Goal: Task Accomplishment & Management: Use online tool/utility

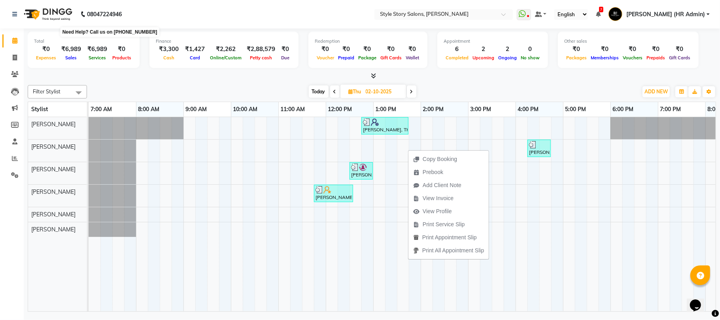
scroll to position [0, 132]
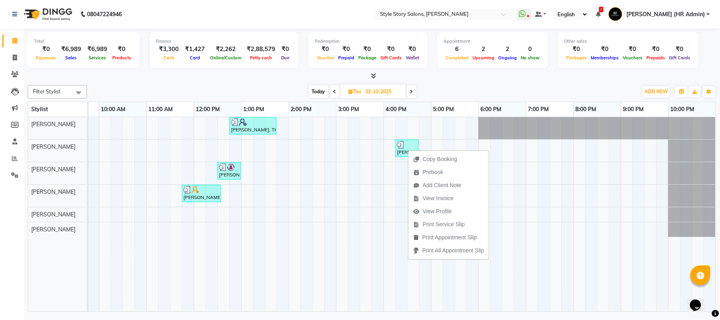
click at [61, 7] on img at bounding box center [47, 14] width 54 height 22
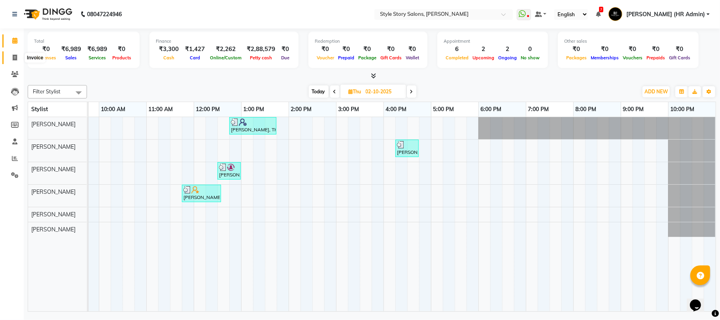
click at [14, 60] on icon at bounding box center [15, 58] width 4 height 6
select select "service"
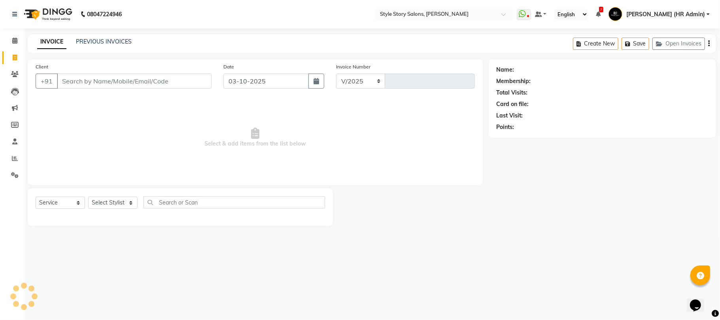
select select "6249"
type input "1794"
select select "61197"
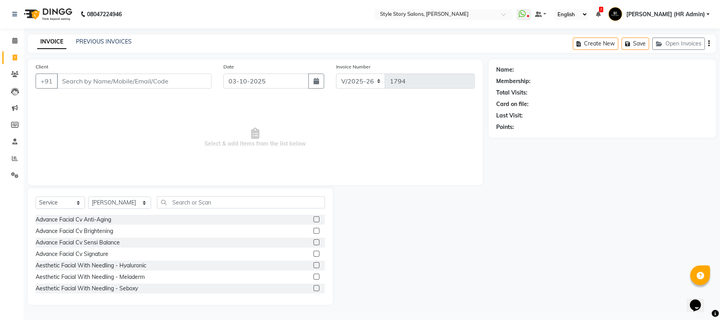
click at [138, 85] on input "Client" at bounding box center [134, 81] width 155 height 15
type input "RADHIKA B"
click at [92, 35] on div "INVOICE PREVIOUS INVOICES Create New Save Open Invoices" at bounding box center [372, 43] width 688 height 19
click at [92, 41] on link "PREVIOUS INVOICES" at bounding box center [104, 41] width 56 height 7
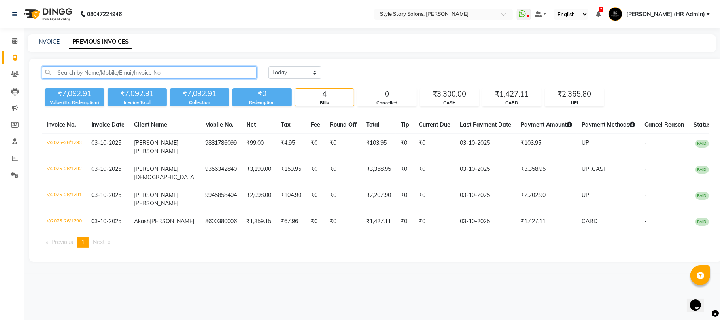
click at [98, 70] on input "text" at bounding box center [149, 72] width 215 height 12
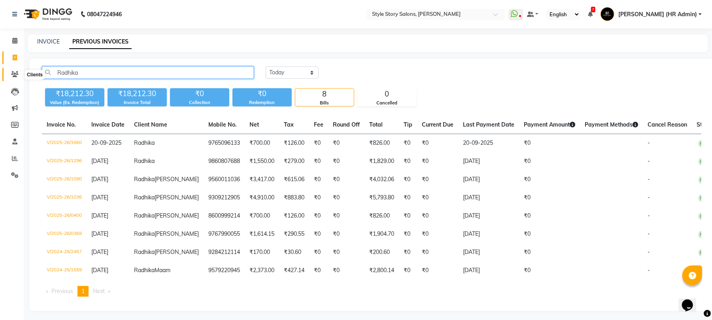
type input "Radhika"
click at [17, 73] on icon at bounding box center [15, 74] width 8 height 6
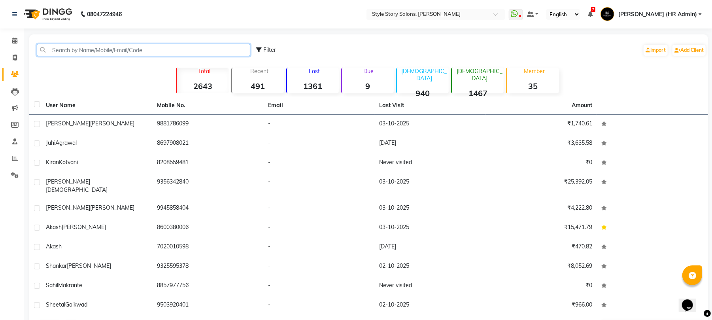
click at [76, 51] on input "text" at bounding box center [143, 50] width 213 height 12
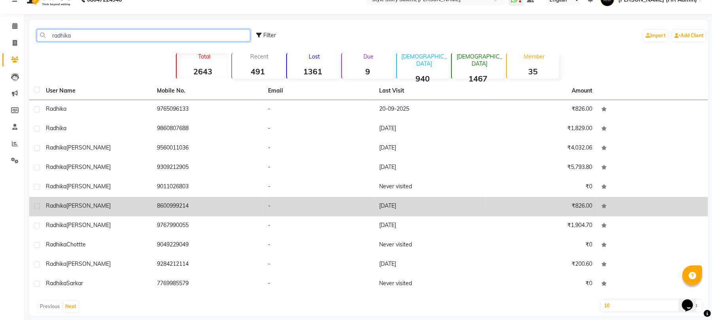
scroll to position [23, 0]
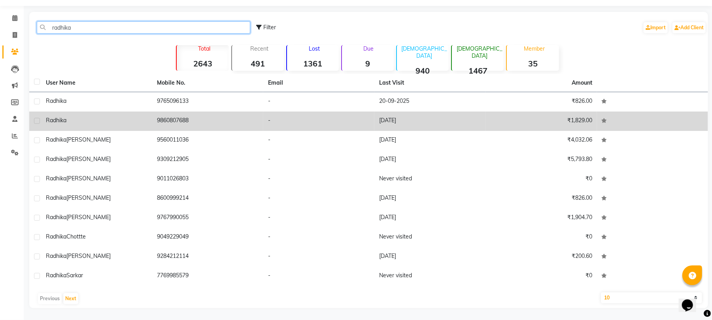
type input "radhika"
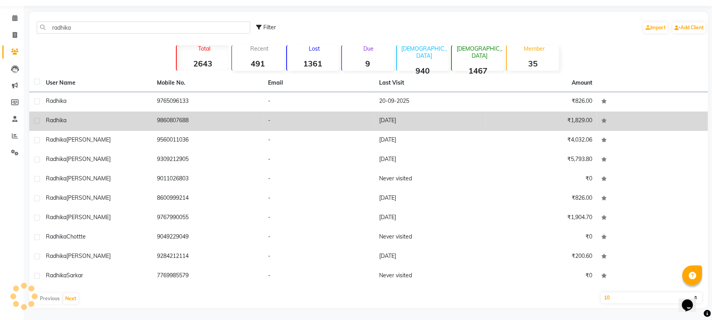
click at [72, 124] on div "Radhika" at bounding box center [97, 120] width 102 height 8
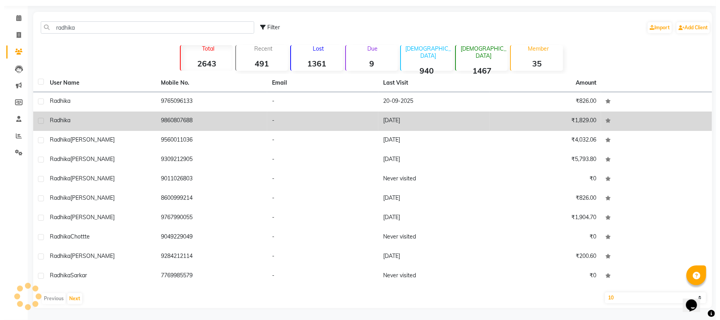
scroll to position [16, 0]
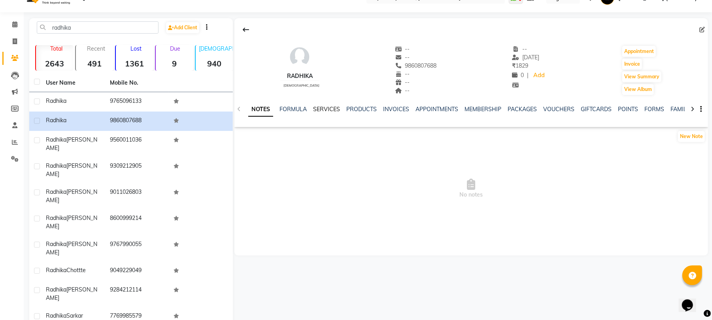
click at [324, 108] on link "SERVICES" at bounding box center [326, 109] width 27 height 7
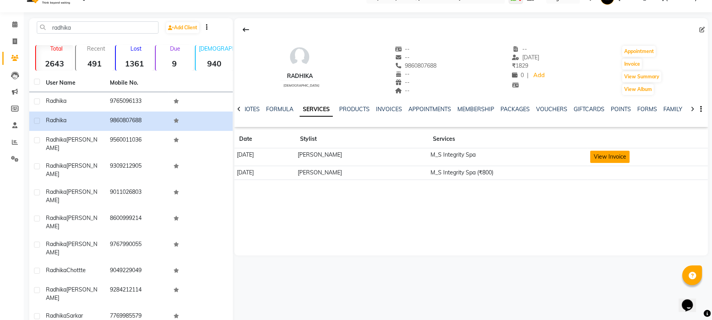
click at [611, 159] on button "View Invoice" at bounding box center [610, 157] width 40 height 12
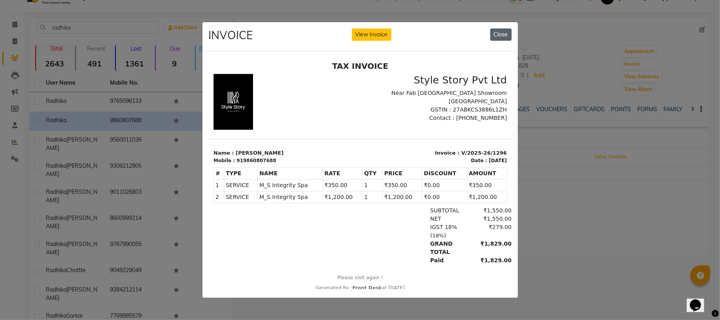
click at [498, 34] on button "Close" at bounding box center [500, 34] width 21 height 12
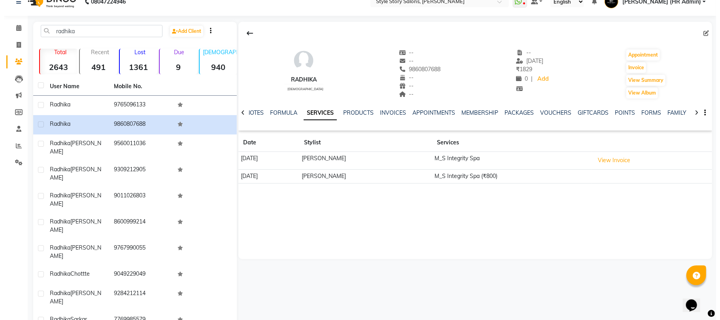
scroll to position [16, 0]
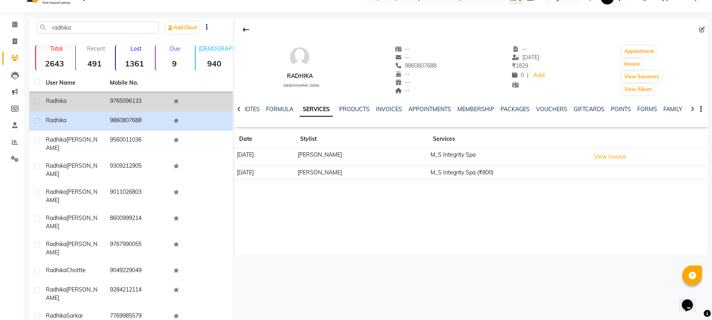
click at [72, 103] on div "Radhika" at bounding box center [73, 101] width 55 height 8
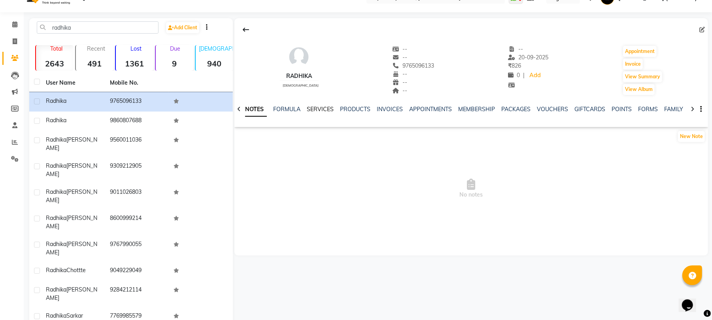
click at [313, 110] on link "SERVICES" at bounding box center [320, 109] width 27 height 7
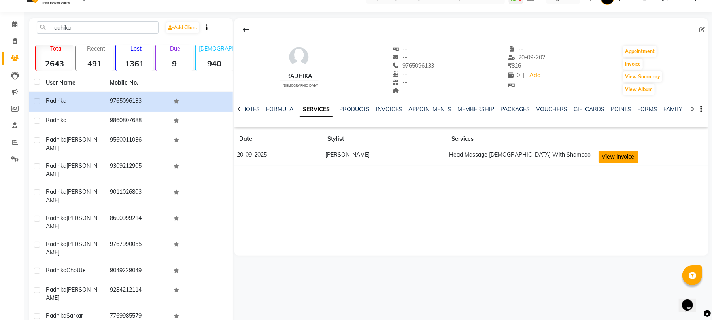
click at [609, 156] on button "View Invoice" at bounding box center [618, 157] width 40 height 12
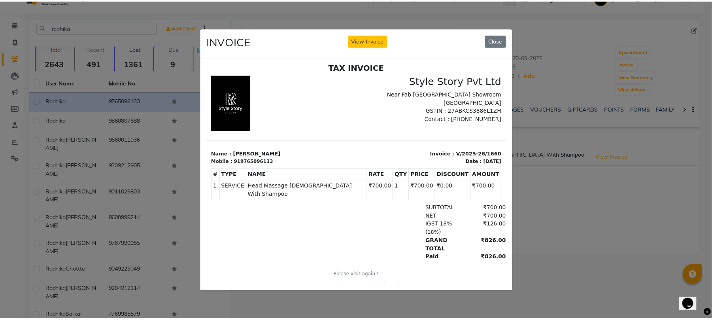
scroll to position [6, 0]
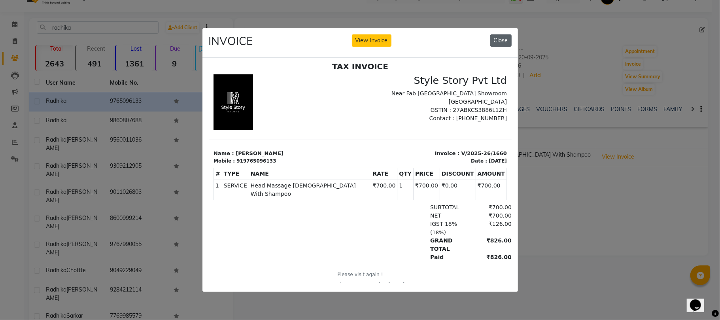
click at [500, 37] on button "Close" at bounding box center [500, 40] width 21 height 12
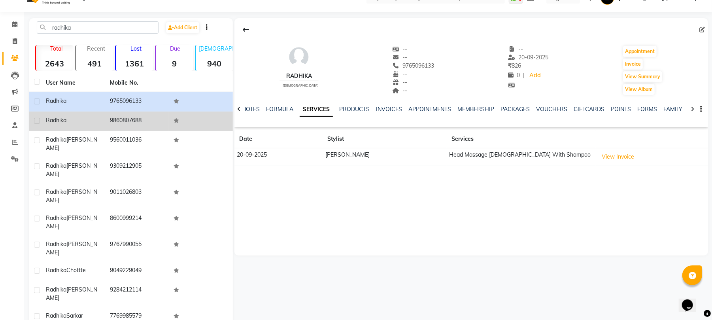
click at [57, 119] on span "Radhika" at bounding box center [56, 120] width 21 height 7
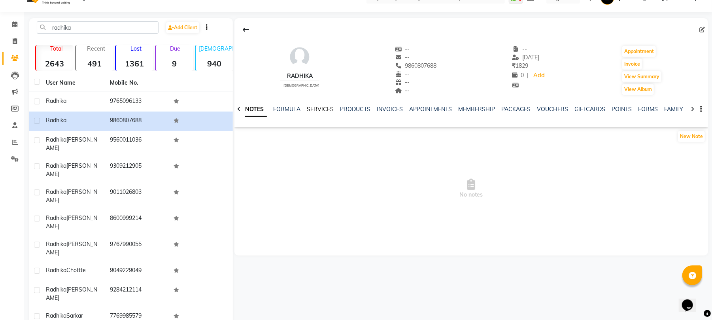
click at [318, 108] on link "SERVICES" at bounding box center [320, 109] width 27 height 7
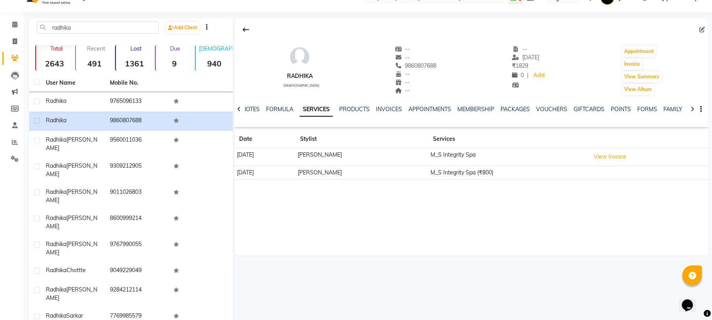
click at [345, 243] on div "Radhika female -- -- 9860807688 -- -- -- -- 09-08-2025 ₹ 1829 0 | Add Appointme…" at bounding box center [470, 136] width 473 height 237
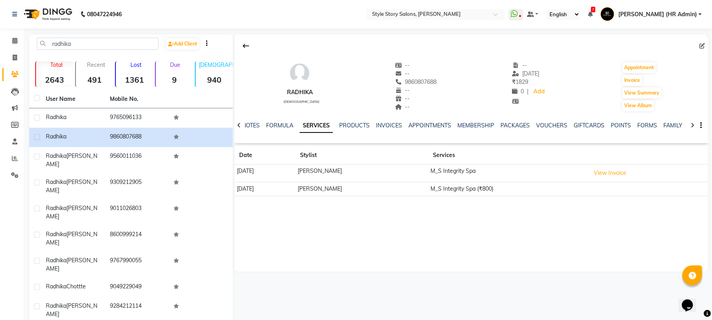
click at [57, 11] on img at bounding box center [47, 14] width 54 height 22
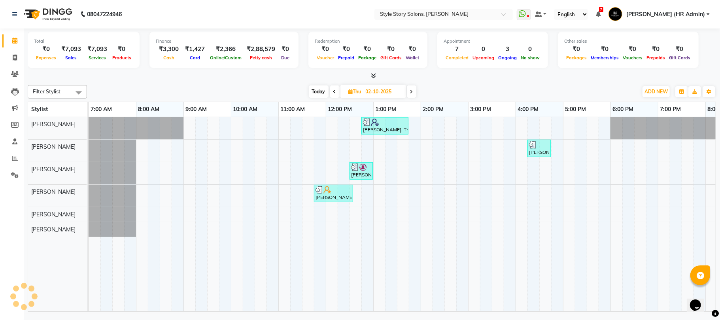
scroll to position [0, 132]
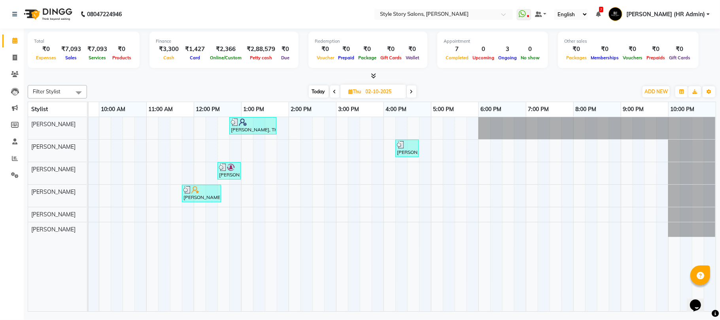
click at [322, 95] on span "Today" at bounding box center [319, 91] width 20 height 12
type input "03-10-2025"
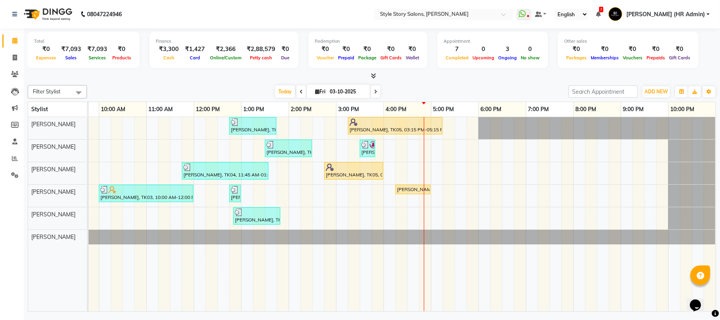
click at [375, 77] on icon at bounding box center [373, 76] width 5 height 6
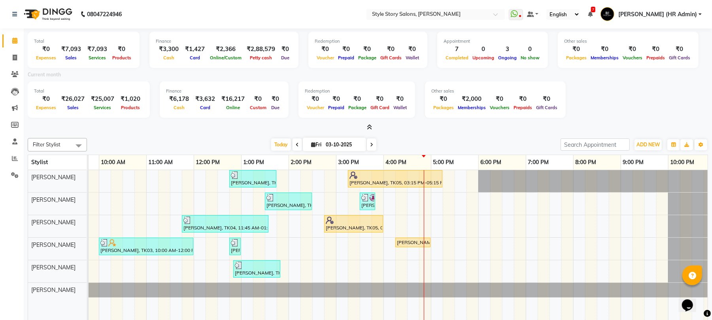
click at [368, 127] on icon at bounding box center [369, 127] width 5 height 6
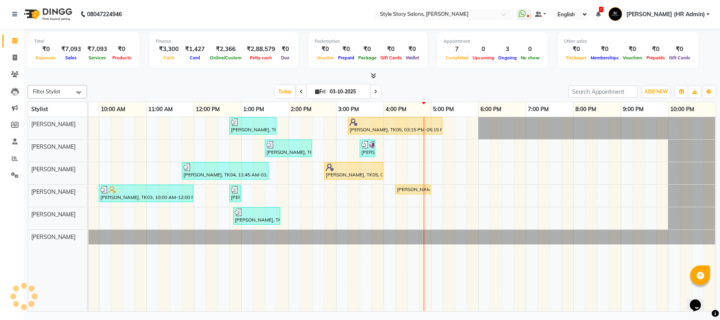
click at [372, 79] on span at bounding box center [372, 76] width 8 height 8
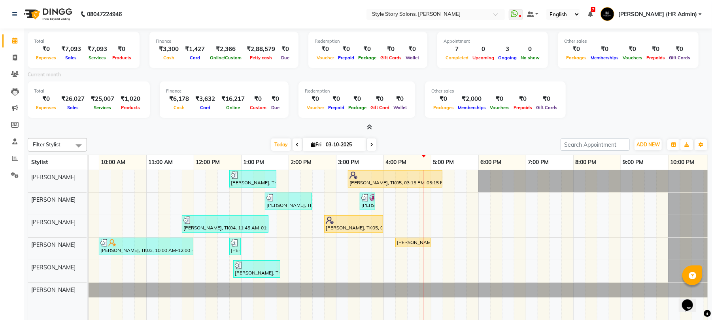
click at [368, 127] on icon at bounding box center [369, 127] width 5 height 6
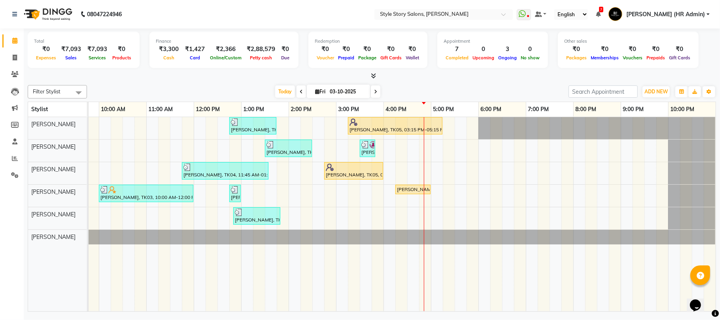
click at [375, 78] on icon at bounding box center [373, 76] width 5 height 6
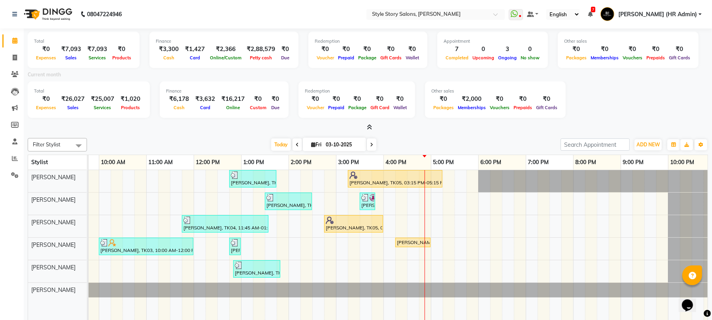
click at [370, 128] on icon at bounding box center [369, 127] width 5 height 6
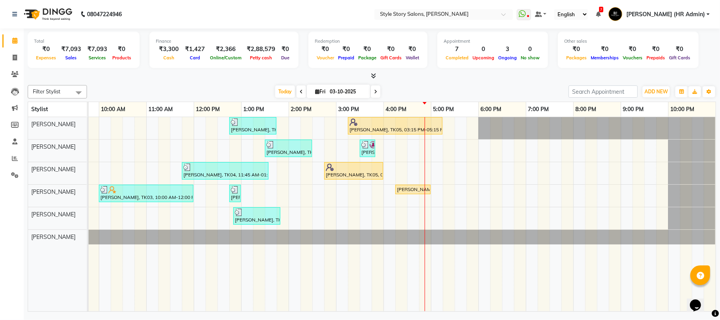
click at [373, 77] on icon at bounding box center [373, 76] width 5 height 6
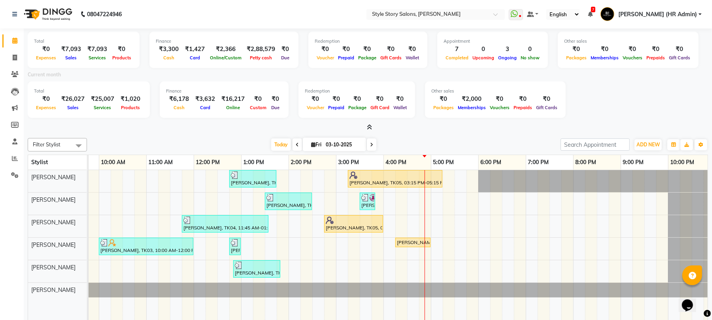
click at [372, 126] on icon at bounding box center [369, 127] width 5 height 6
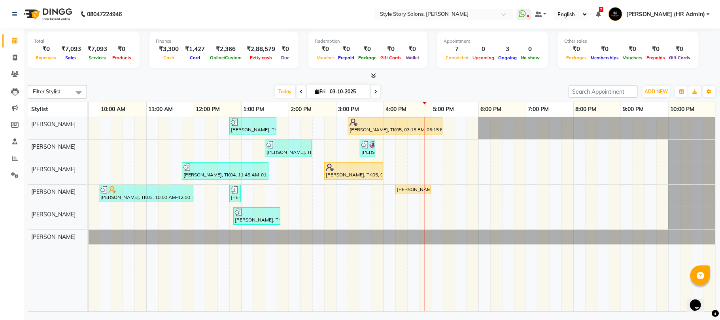
click at [371, 77] on icon at bounding box center [373, 76] width 5 height 6
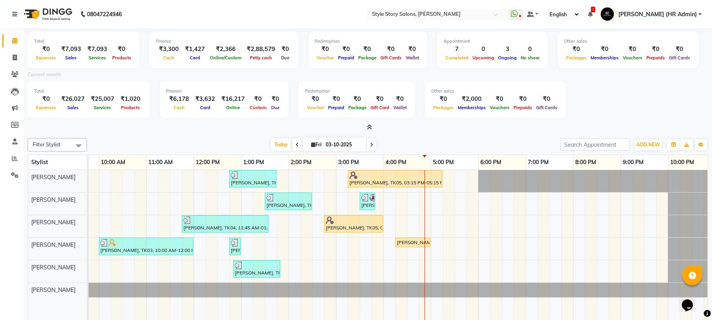
click at [368, 127] on icon at bounding box center [369, 127] width 5 height 6
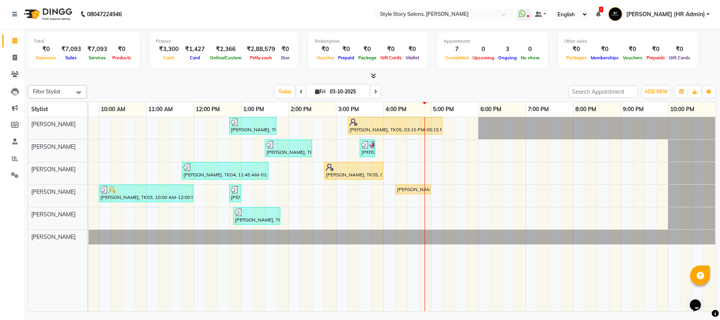
click at [375, 79] on span at bounding box center [372, 76] width 8 height 8
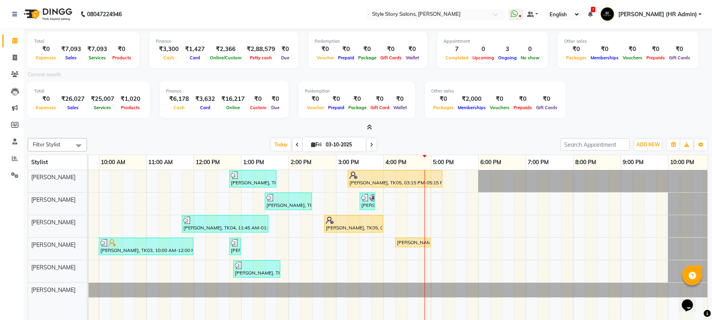
click at [369, 128] on icon at bounding box center [369, 127] width 5 height 6
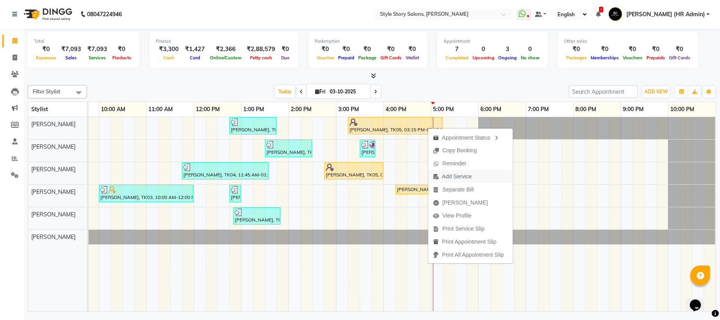
click at [467, 179] on span "Add Service" at bounding box center [457, 176] width 30 height 8
select select "46661"
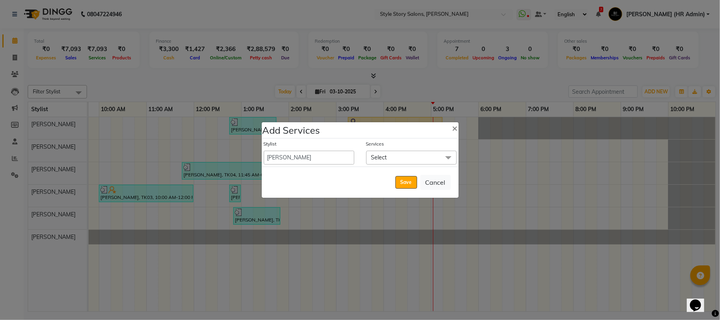
click at [396, 157] on span "Select" at bounding box center [411, 158] width 91 height 14
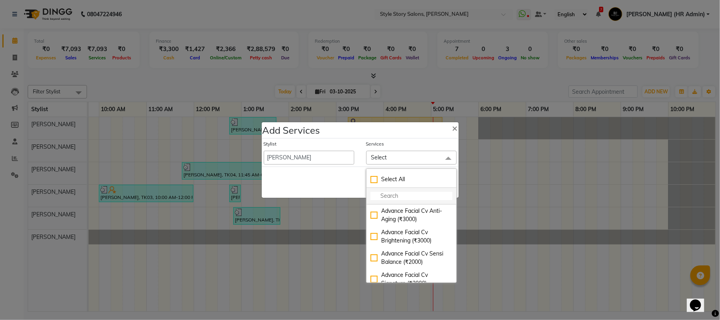
click at [408, 198] on input "multiselect-search" at bounding box center [411, 196] width 82 height 8
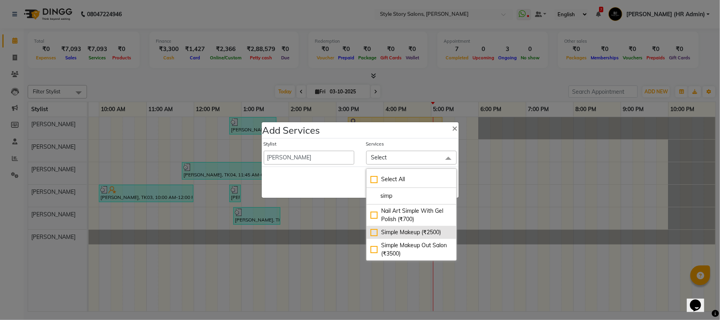
type input "simp"
click at [416, 233] on div "Simple Makeup (₹2500)" at bounding box center [411, 232] width 82 height 8
checkbox input "true"
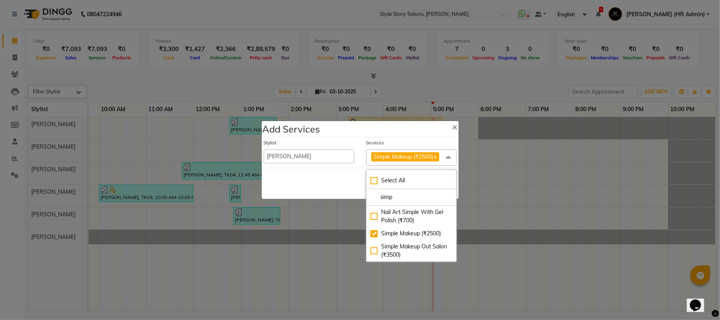
click at [339, 187] on div "Save Cancel" at bounding box center [360, 183] width 197 height 31
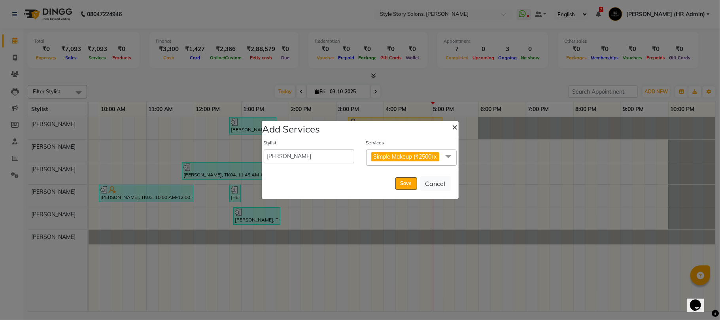
click at [453, 127] on span "×" at bounding box center [455, 127] width 6 height 12
select select "82561"
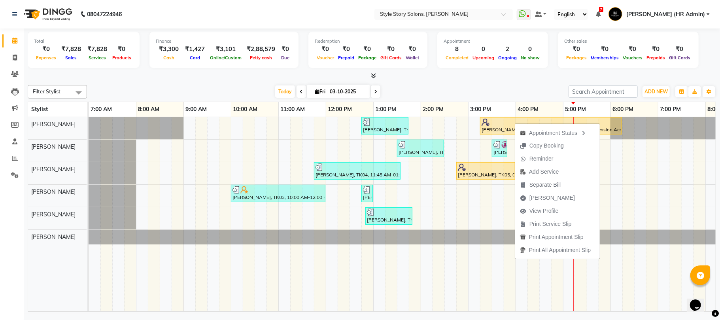
click at [492, 83] on div "Filter Stylist Select All Arshad Ansari Priyanka Singh Ritesh Shrivas Sonali Sa…" at bounding box center [372, 197] width 688 height 230
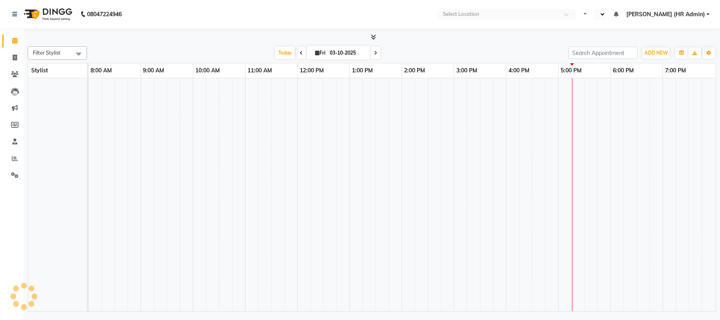
select select "en"
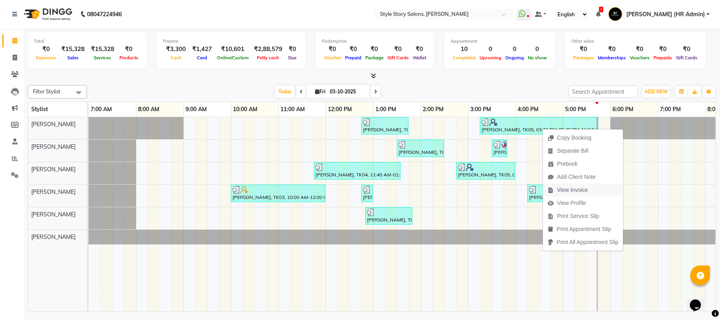
click at [569, 192] on span "View Invoice" at bounding box center [572, 190] width 31 height 8
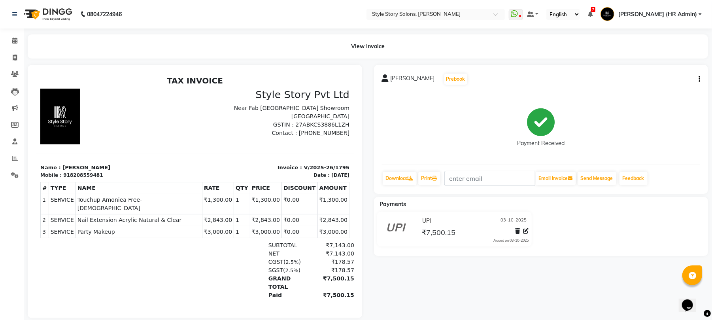
click at [62, 18] on img at bounding box center [47, 14] width 54 height 22
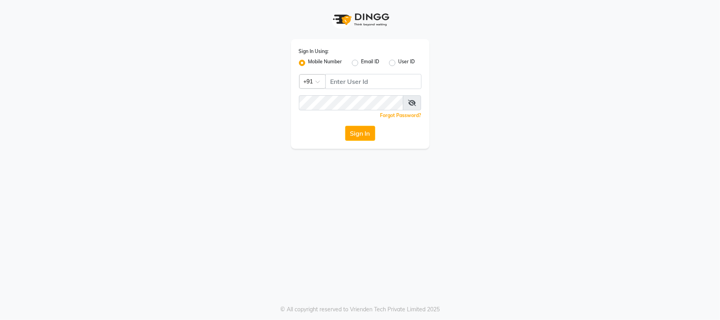
click at [424, 85] on div "Sign In Using: Mobile Number Email ID User ID Country Code × +91 Remember me Fo…" at bounding box center [360, 93] width 138 height 109
click at [378, 72] on div "Sign In Using: Mobile Number Email ID User ID Country Code × +91 Remember me Fo…" at bounding box center [360, 93] width 138 height 109
click at [334, 81] on input "Username" at bounding box center [373, 81] width 96 height 15
type input "9881786099"
click at [345, 126] on button "Sign In" at bounding box center [360, 133] width 30 height 15
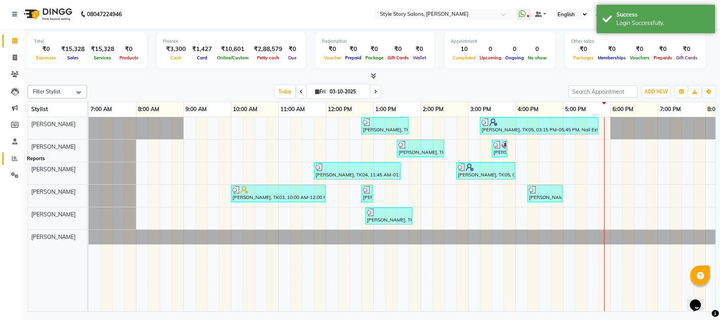
click at [15, 160] on icon at bounding box center [15, 158] width 6 height 6
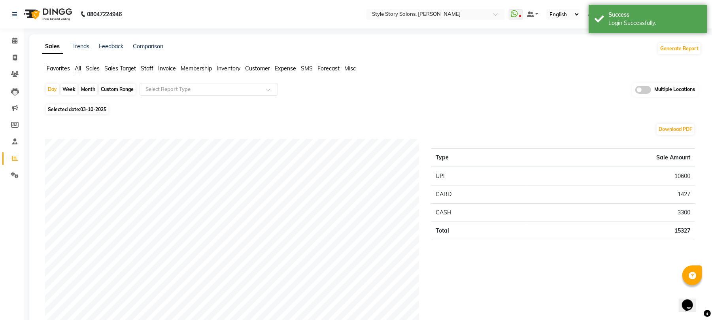
drag, startPoint x: 146, startPoint y: 67, endPoint x: 147, endPoint y: 73, distance: 6.1
click at [146, 67] on span "Staff" at bounding box center [147, 68] width 13 height 7
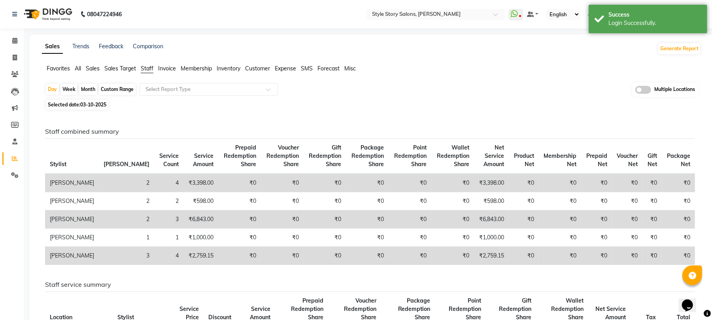
click at [92, 85] on div "Month" at bounding box center [88, 89] width 18 height 11
select select "10"
select select "2025"
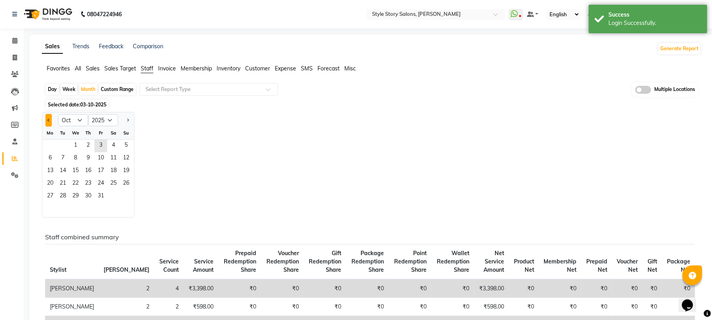
click at [47, 123] on button "Previous month" at bounding box center [48, 120] width 6 height 13
select select "8"
click at [95, 147] on span "1" at bounding box center [100, 146] width 13 height 13
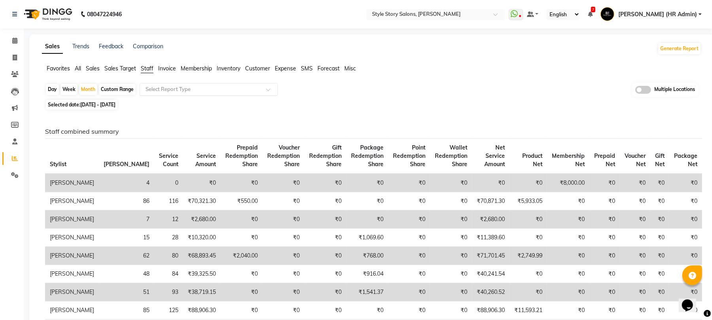
click at [175, 89] on input "text" at bounding box center [201, 89] width 114 height 8
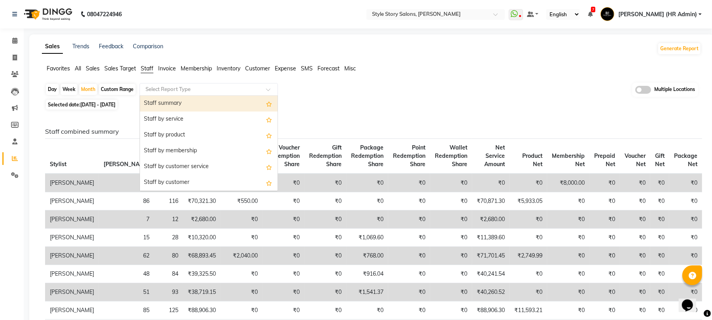
click at [181, 101] on div "Staff summary" at bounding box center [209, 104] width 138 height 16
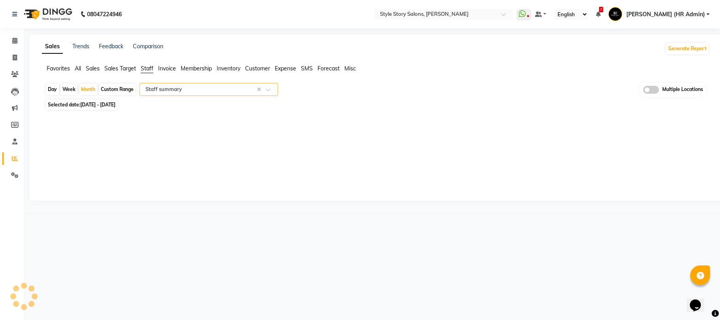
select select "full_report"
select select "csv"
click at [99, 103] on span "01-08-2025 - 31-08-2025" at bounding box center [97, 105] width 35 height 6
select select "8"
select select "2025"
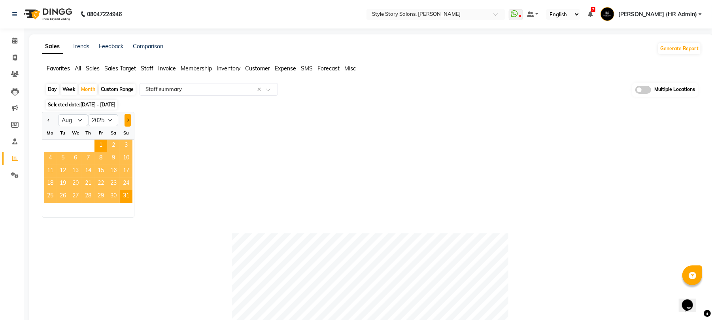
click at [126, 120] on span "Next month" at bounding box center [127, 119] width 3 height 3
select select "9"
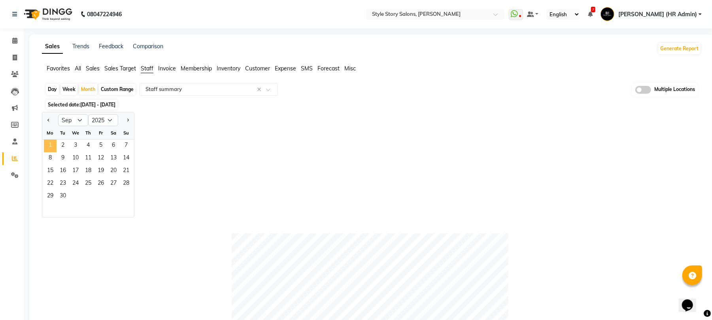
click at [51, 143] on span "1" at bounding box center [50, 146] width 13 height 13
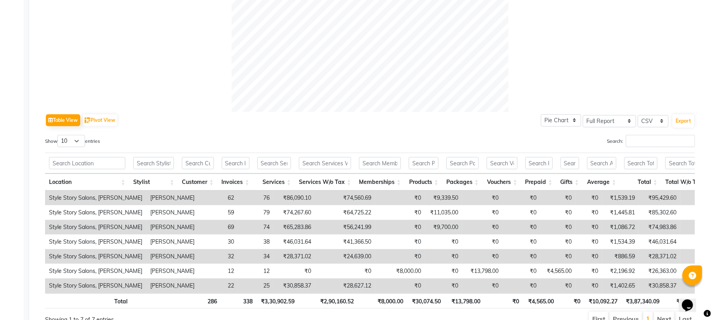
scroll to position [343, 0]
